Goal: Task Accomplishment & Management: Manage account settings

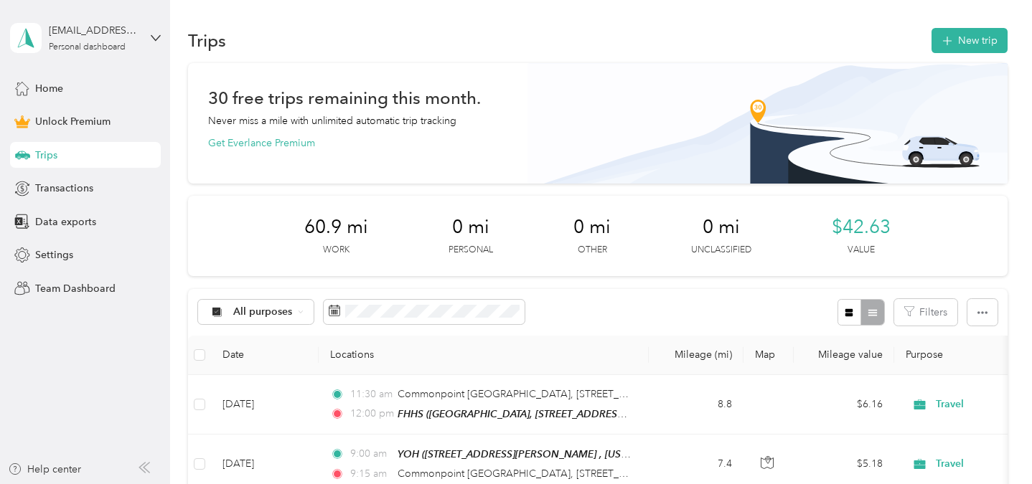
scroll to position [195, 0]
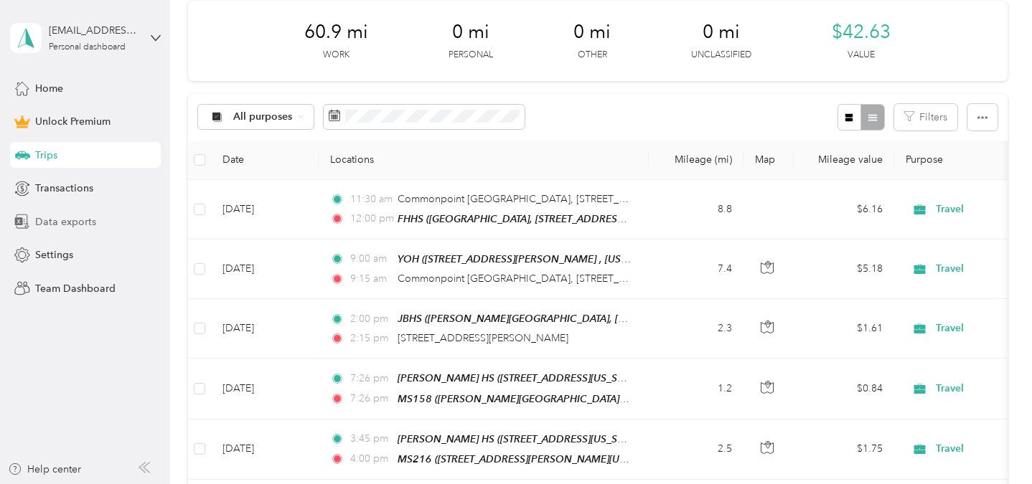
click at [78, 220] on span "Data exports" at bounding box center [65, 222] width 61 height 15
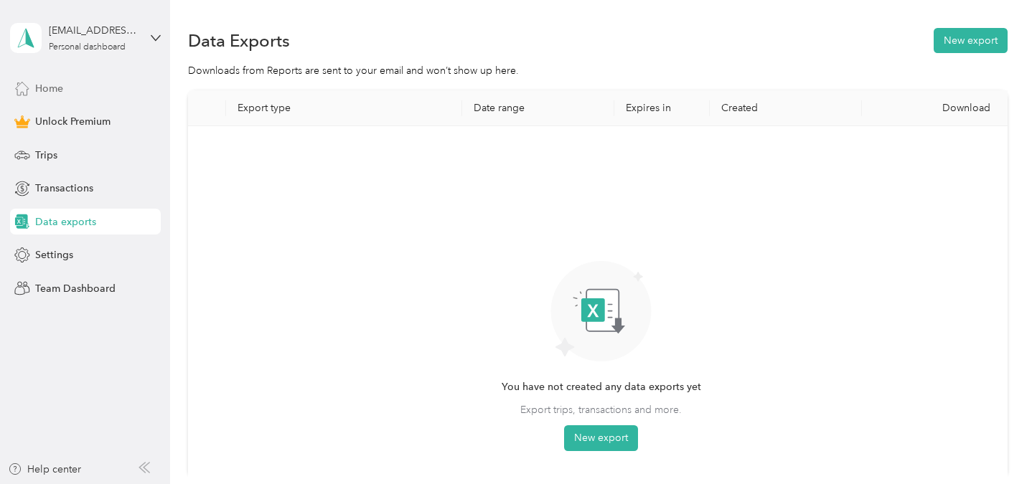
click at [47, 93] on span "Home" at bounding box center [49, 88] width 28 height 15
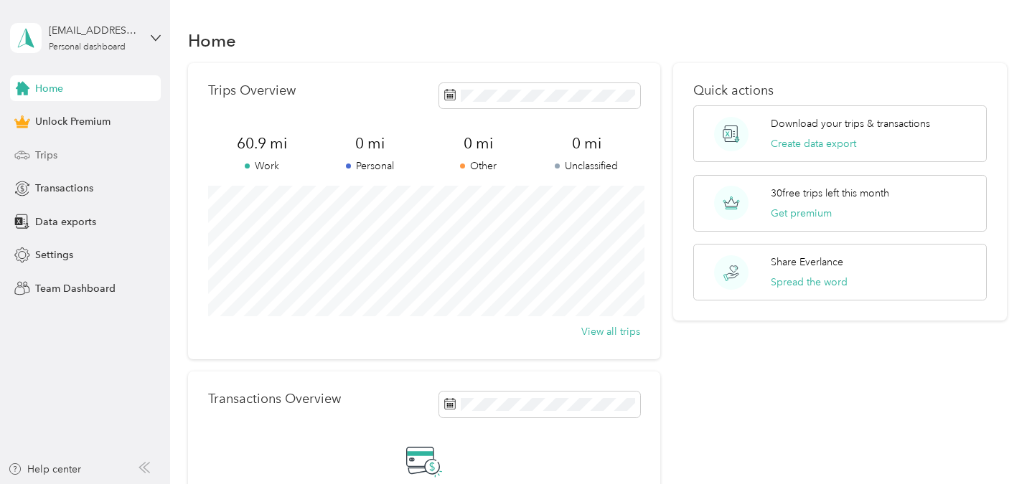
click at [47, 162] on span "Trips" at bounding box center [46, 155] width 22 height 15
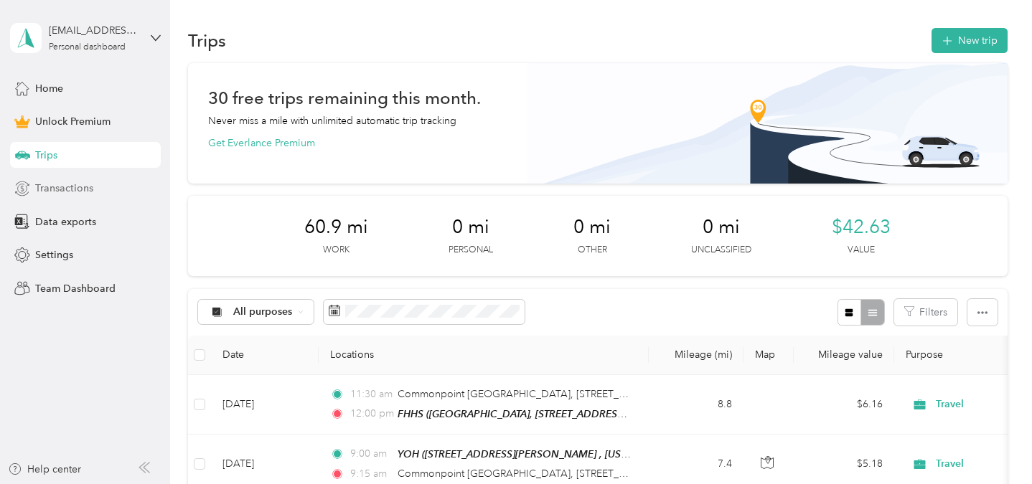
click at [106, 187] on div "Transactions" at bounding box center [85, 189] width 151 height 26
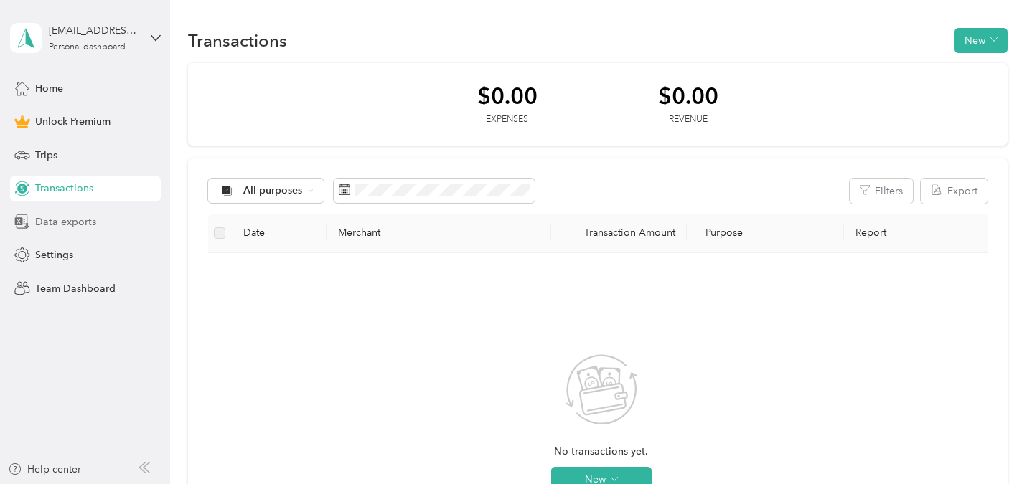
click at [115, 226] on div "Data exports" at bounding box center [85, 222] width 151 height 26
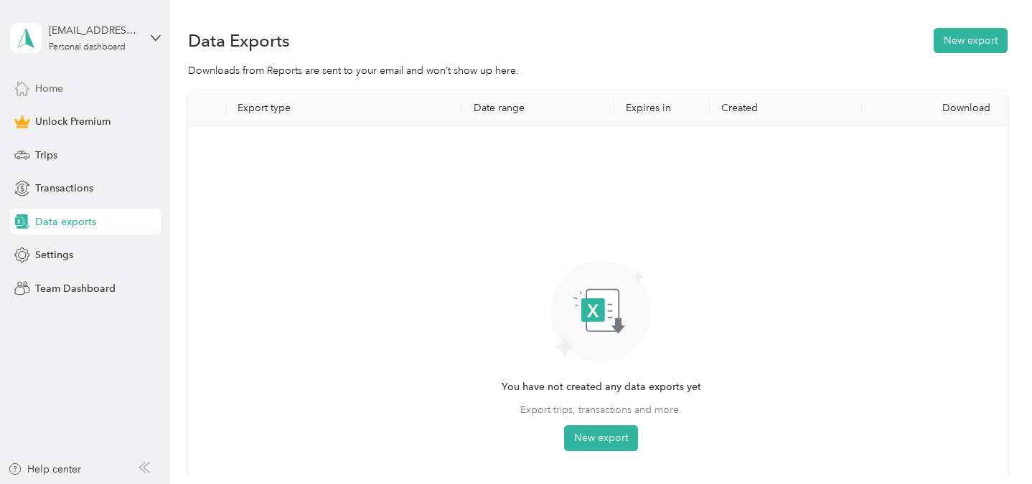
click at [62, 82] on div "Home" at bounding box center [85, 88] width 151 height 26
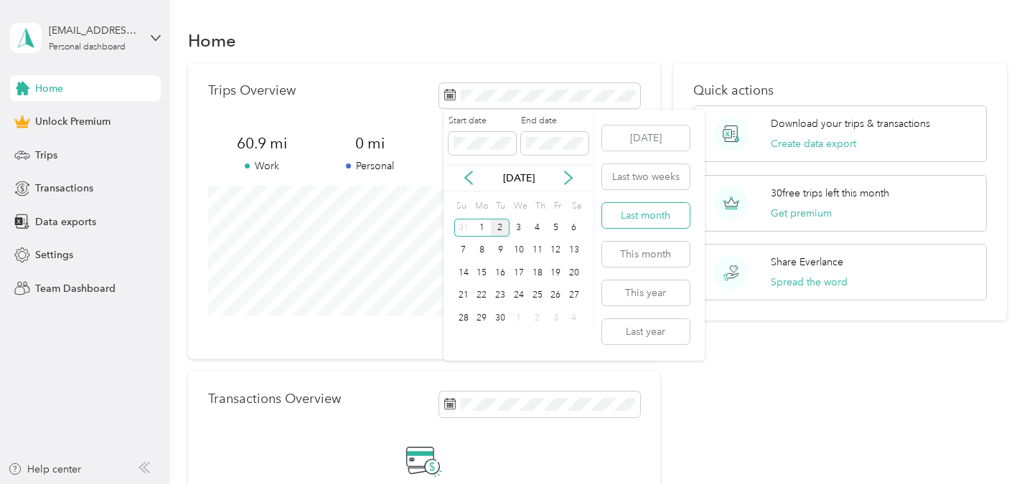
click at [628, 214] on button "Last month" at bounding box center [646, 215] width 88 height 25
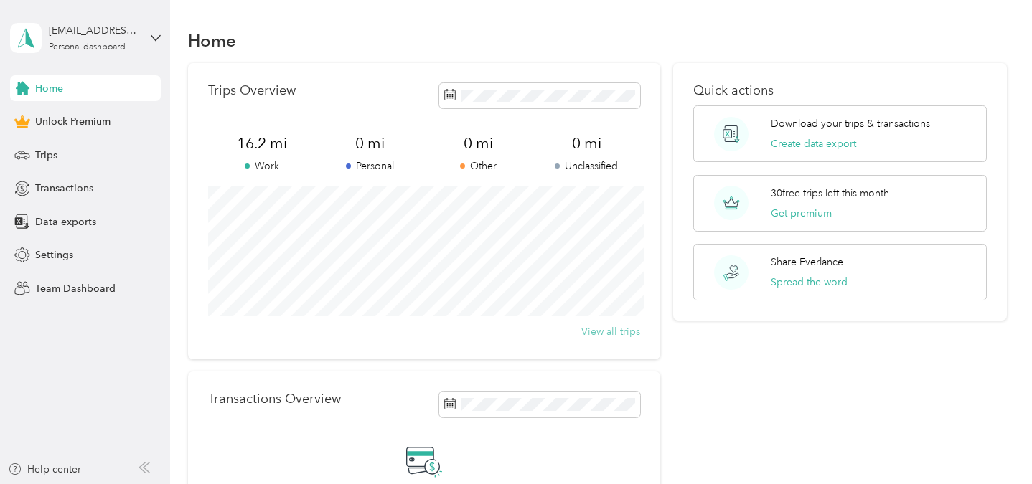
click at [629, 331] on button "View all trips" at bounding box center [610, 331] width 59 height 15
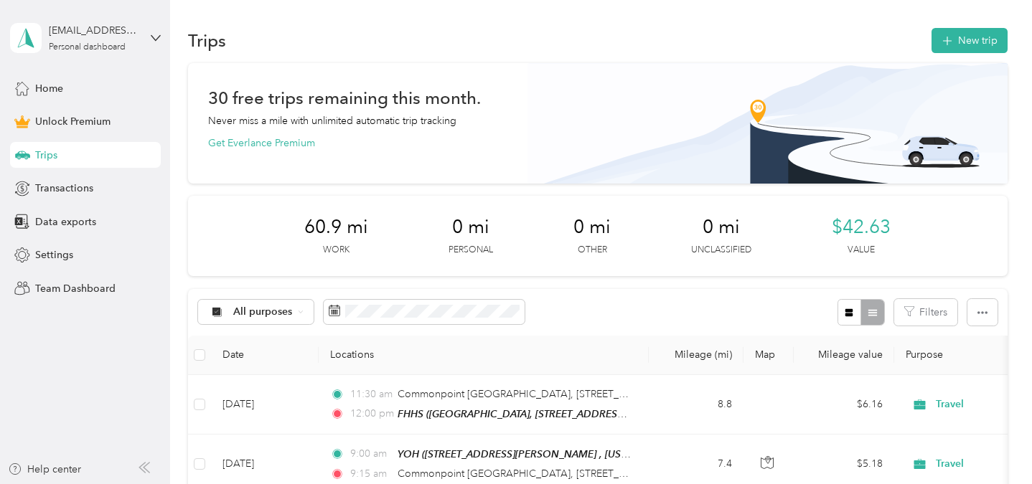
click at [150, 25] on div "[EMAIL_ADDRESS][DOMAIN_NAME] Personal dashboard" at bounding box center [85, 38] width 151 height 50
click at [101, 376] on aside "[EMAIL_ADDRESS][DOMAIN_NAME] Personal dashboard Home Unlock Premium Trips Trans…" at bounding box center [85, 242] width 170 height 484
click at [59, 90] on span "Home" at bounding box center [49, 88] width 28 height 15
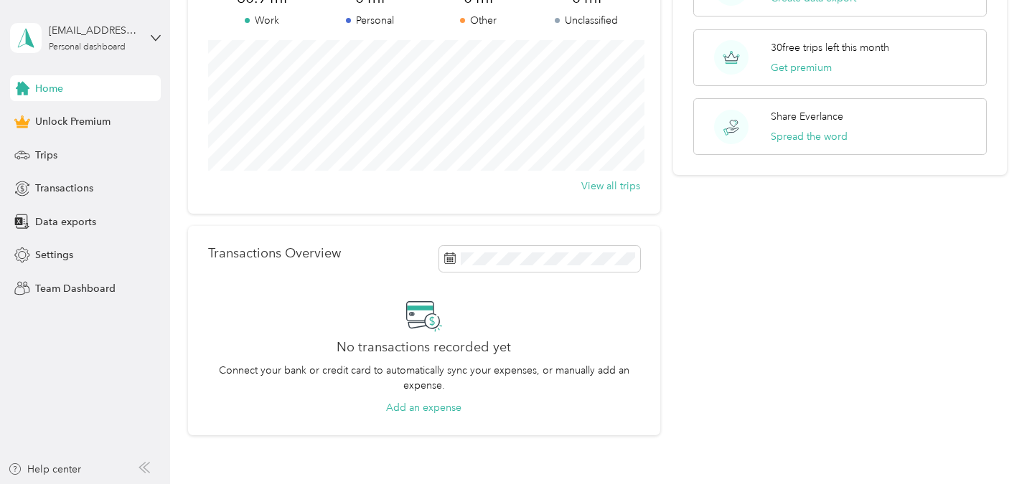
scroll to position [147, 0]
click at [74, 220] on span "Data exports" at bounding box center [65, 222] width 61 height 15
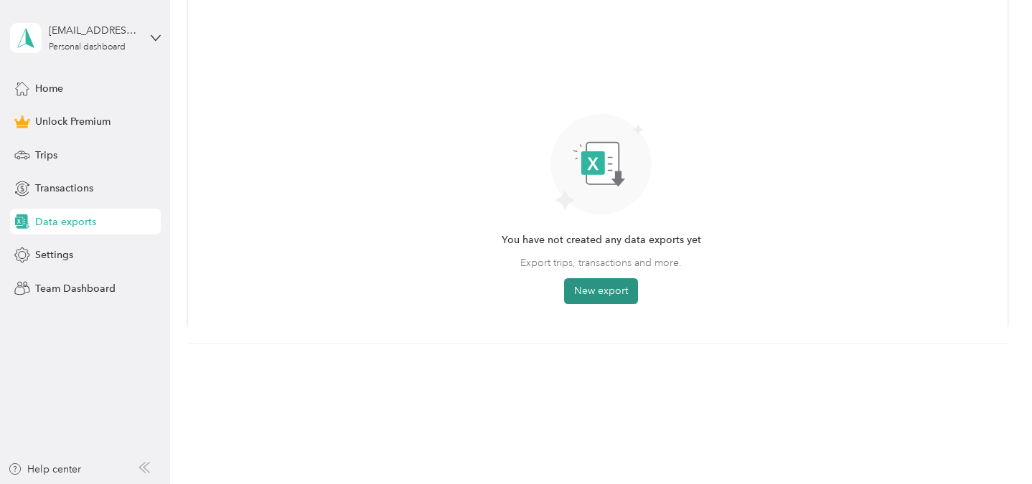
click at [582, 295] on button "New export" at bounding box center [601, 291] width 74 height 26
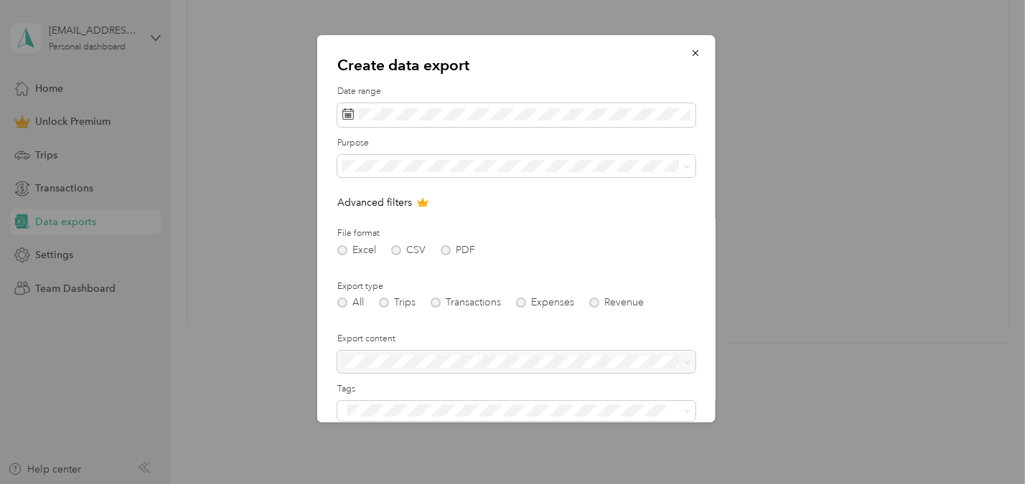
click at [655, 206] on p "Advanced filters" at bounding box center [516, 202] width 358 height 15
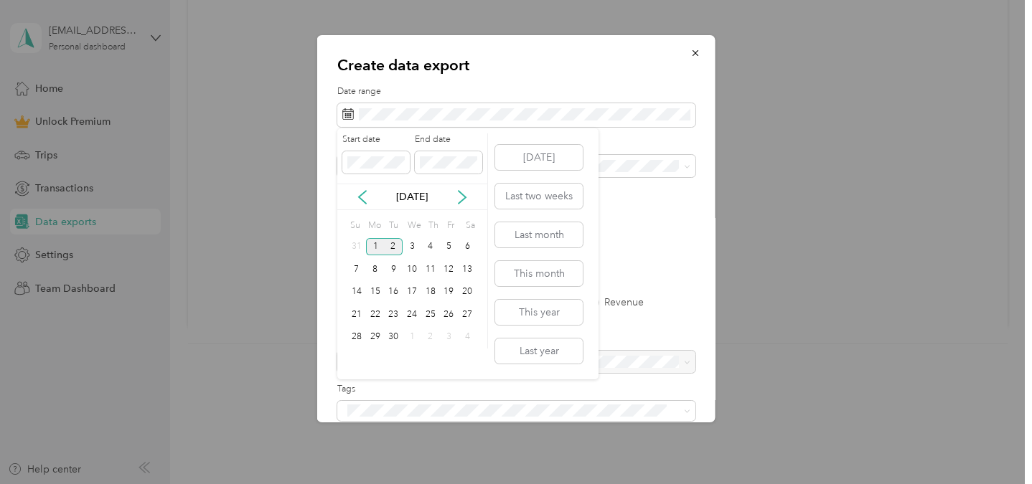
click at [378, 243] on div "1" at bounding box center [375, 247] width 19 height 18
click at [367, 205] on div "[DATE]" at bounding box center [412, 197] width 150 height 27
click at [359, 200] on icon at bounding box center [362, 197] width 14 height 14
click at [512, 190] on button "Last two weeks" at bounding box center [539, 196] width 88 height 25
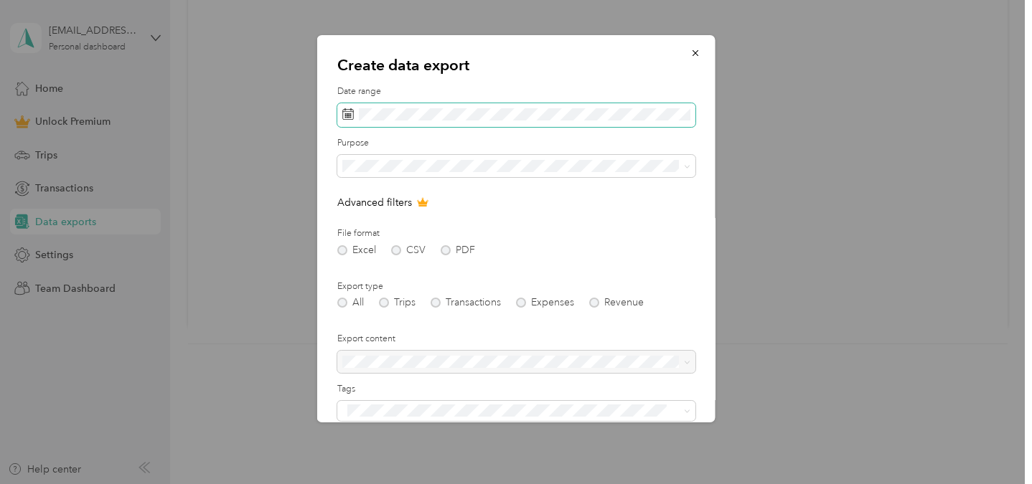
click at [364, 121] on span at bounding box center [516, 115] width 358 height 24
click at [700, 62] on button "button" at bounding box center [695, 52] width 30 height 25
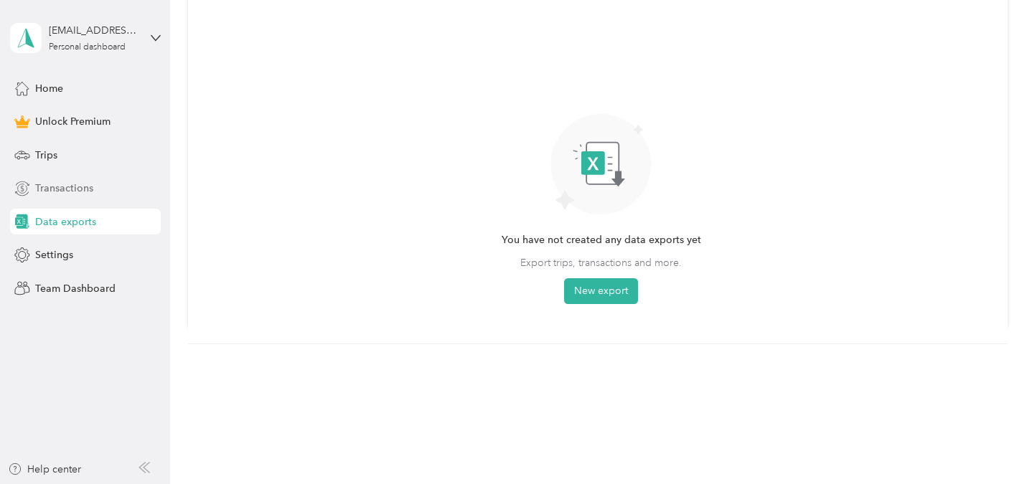
click at [77, 192] on span "Transactions" at bounding box center [64, 188] width 58 height 15
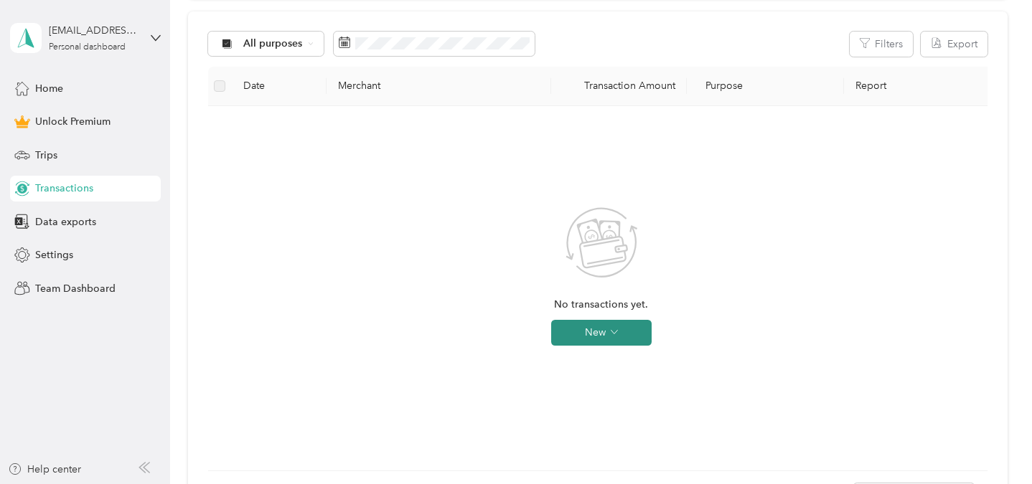
click at [610, 339] on button "New" at bounding box center [601, 333] width 100 height 26
click at [70, 243] on div "Settings" at bounding box center [85, 256] width 151 height 26
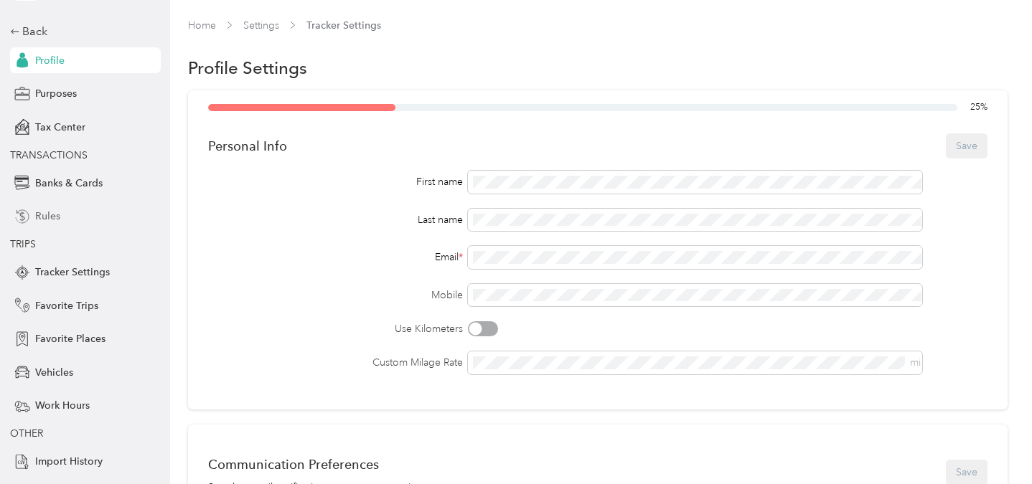
scroll to position [78, 0]
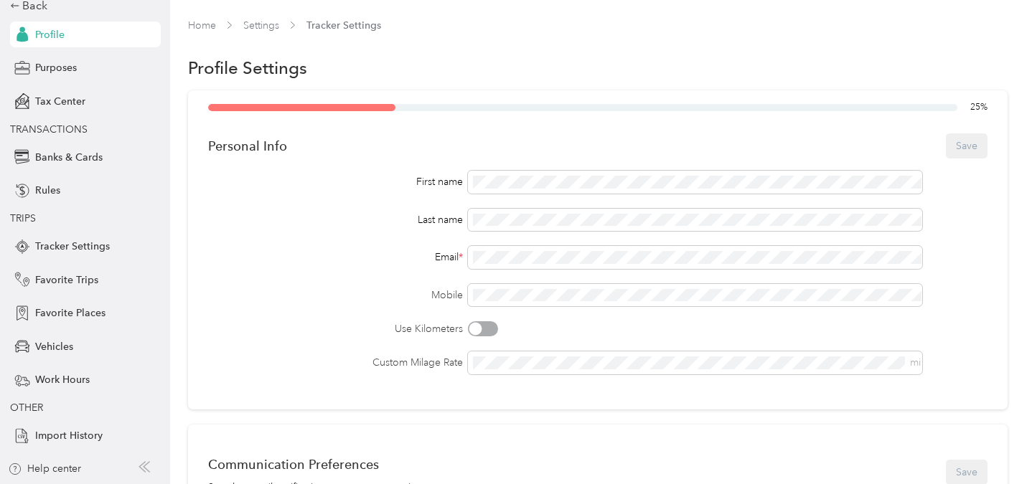
click at [81, 464] on div "Help center" at bounding box center [85, 472] width 155 height 23
click at [19, 472] on circle "button" at bounding box center [14, 469] width 11 height 11
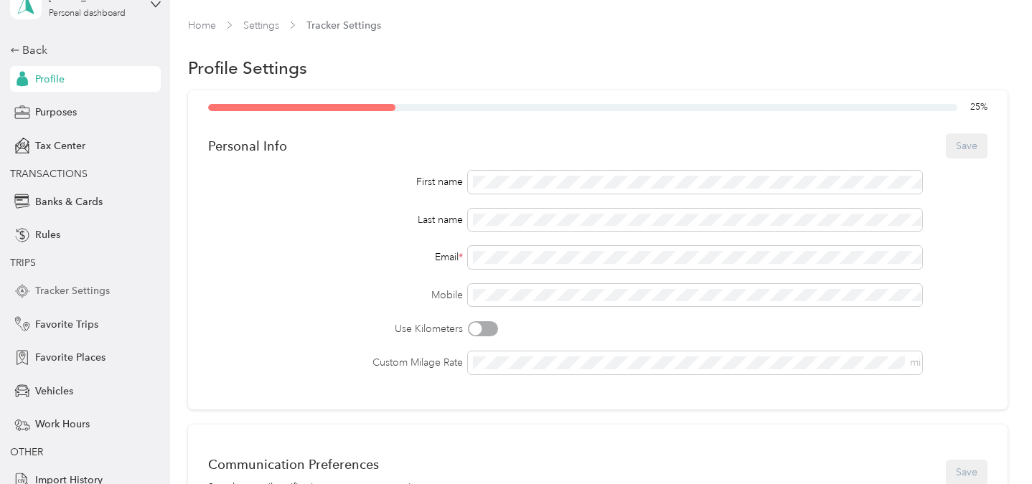
scroll to position [0, 0]
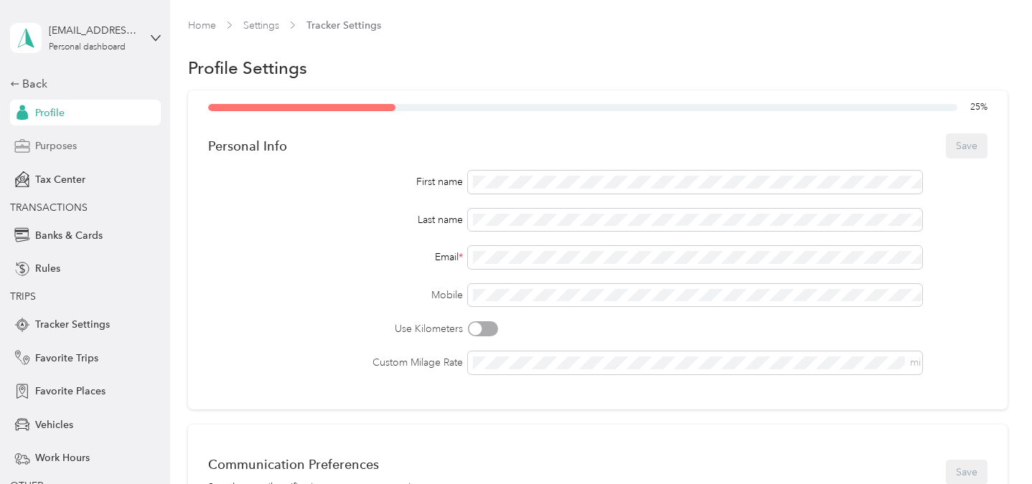
click at [89, 144] on div "Purposes" at bounding box center [85, 146] width 151 height 26
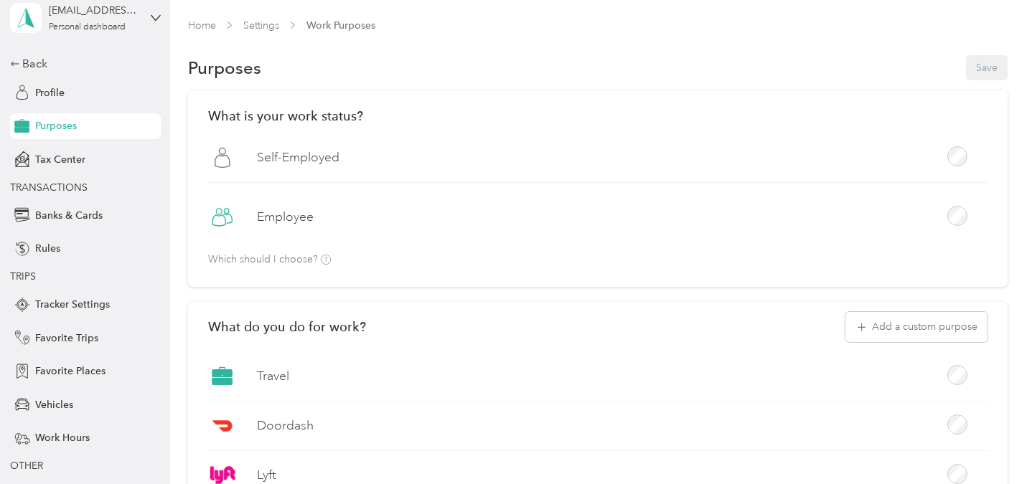
scroll to position [17, 0]
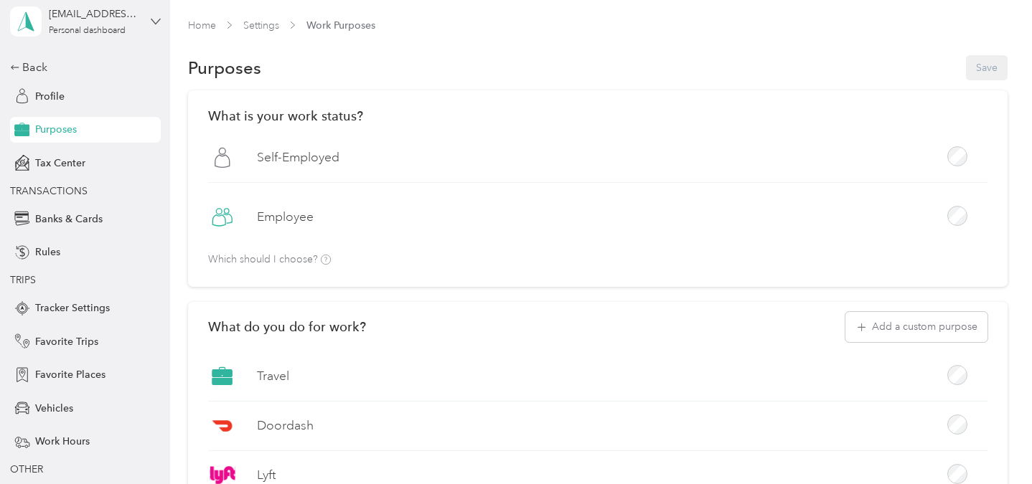
click at [155, 18] on icon at bounding box center [156, 22] width 10 height 10
click at [92, 103] on div "Log out" at bounding box center [161, 101] width 282 height 25
